Goal: Information Seeking & Learning: Learn about a topic

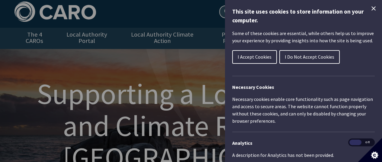
scroll to position [30, 0]
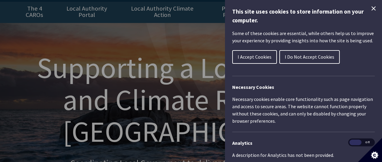
click at [256, 54] on span "I Accept Cookies" at bounding box center [255, 57] width 34 height 6
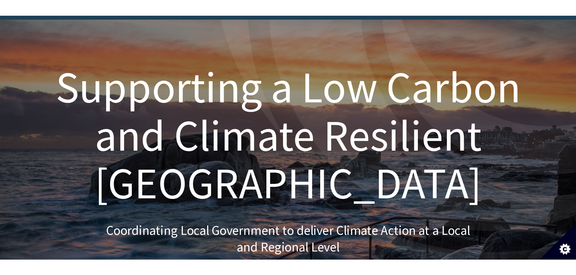
scroll to position [60, 0]
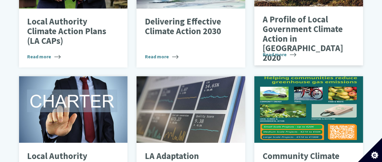
scroll to position [363, 0]
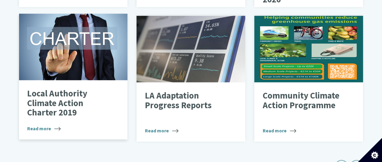
click at [39, 125] on span "Read more" at bounding box center [44, 128] width 34 height 7
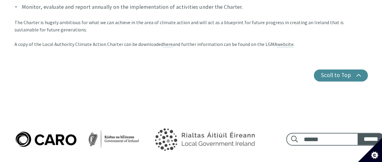
scroll to position [752, 0]
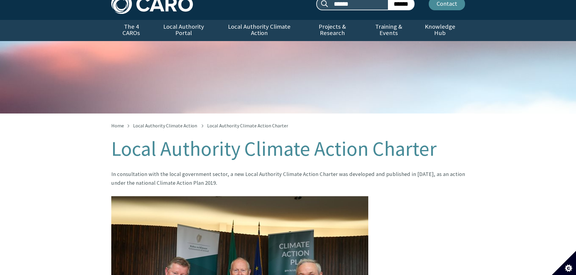
scroll to position [4, 0]
